Goal: Navigation & Orientation: Understand site structure

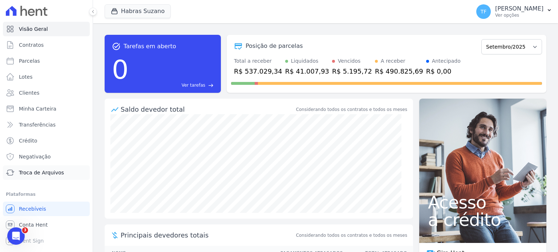
click at [55, 171] on span "Troca de Arquivos" at bounding box center [41, 172] width 45 height 7
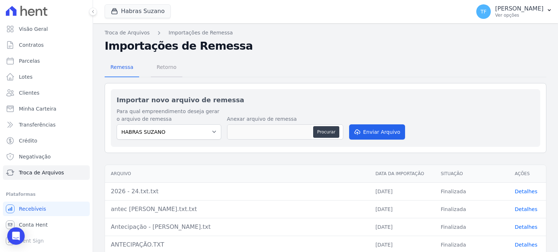
click at [176, 65] on span "Retorno" at bounding box center [166, 67] width 29 height 15
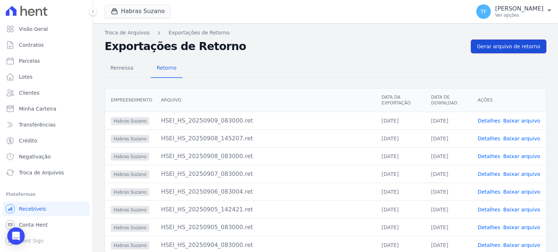
click at [504, 46] on span "Gerar arquivo de retorno" at bounding box center [508, 46] width 63 height 7
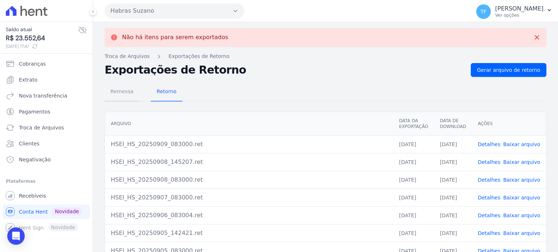
click at [124, 91] on span "Remessa" at bounding box center [122, 91] width 32 height 15
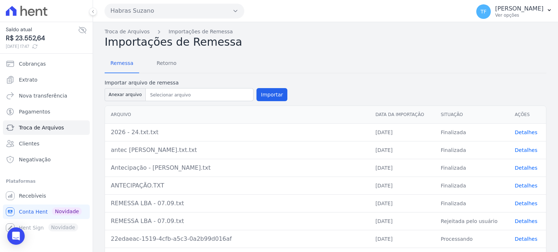
click at [528, 147] on link "Detalhes" at bounding box center [526, 150] width 23 height 6
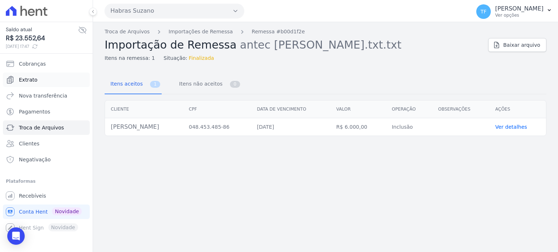
click at [39, 75] on link "Extrato" at bounding box center [46, 80] width 87 height 15
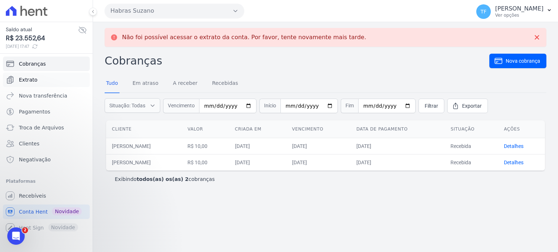
click at [35, 80] on span "Extrato" at bounding box center [28, 79] width 19 height 7
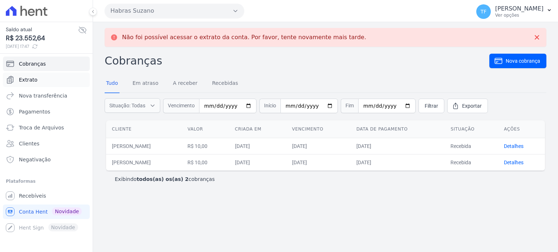
click at [32, 80] on span "Extrato" at bounding box center [28, 79] width 19 height 7
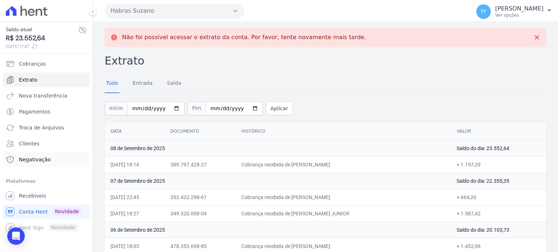
click at [42, 160] on span "Negativação" at bounding box center [35, 159] width 32 height 7
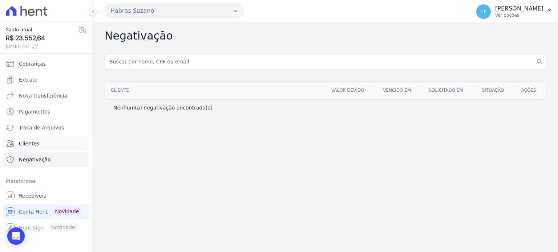
click at [46, 143] on link "Clientes" at bounding box center [46, 144] width 87 height 15
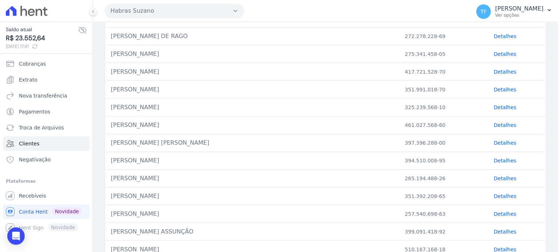
scroll to position [265, 0]
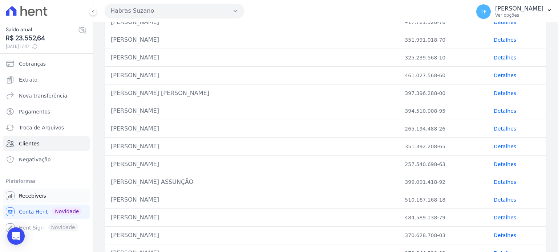
click at [36, 194] on span "Recebíveis" at bounding box center [32, 195] width 27 height 7
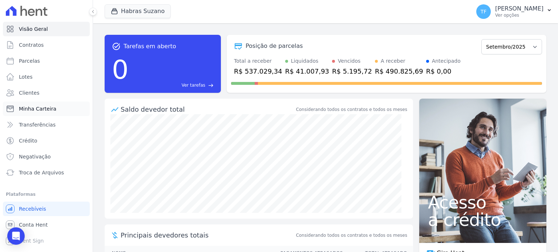
click at [50, 109] on span "Minha Carteira" at bounding box center [37, 108] width 37 height 7
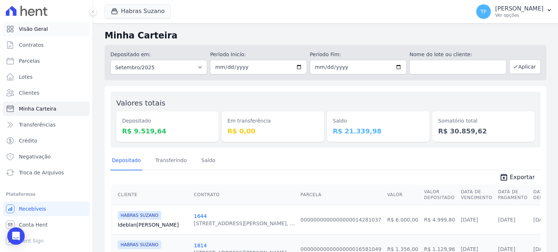
click at [52, 27] on link "Visão Geral" at bounding box center [46, 29] width 87 height 15
